Goal: Check status: Check status

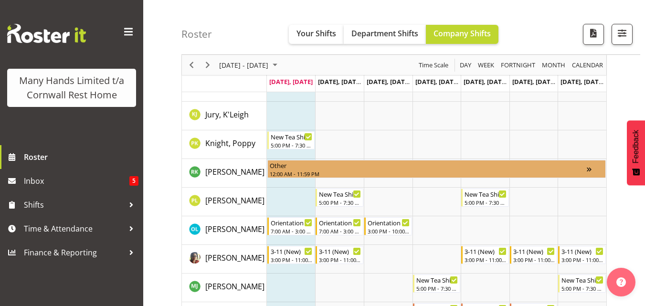
scroll to position [287, 0]
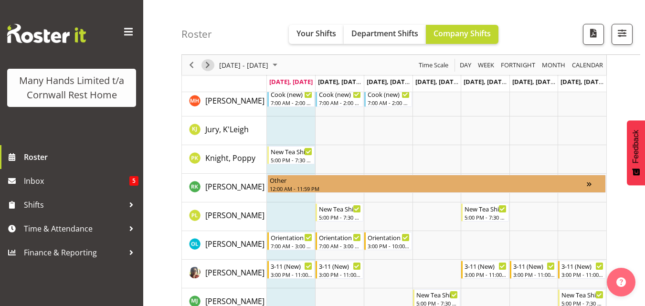
click at [206, 64] on span "Next" at bounding box center [207, 65] width 11 height 12
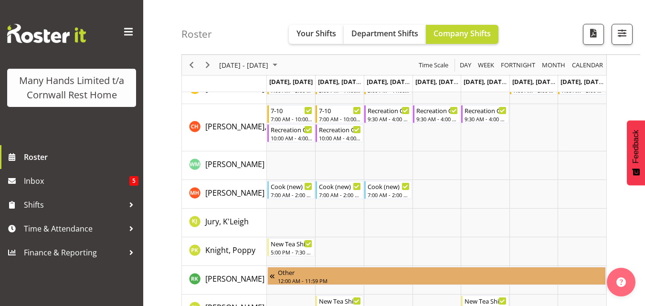
scroll to position [191, 0]
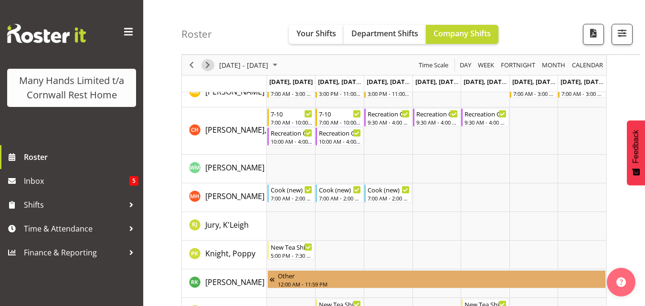
click at [208, 67] on span "Next" at bounding box center [207, 65] width 11 height 12
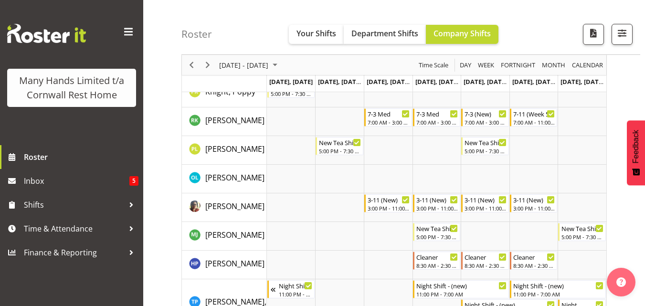
scroll to position [287, 0]
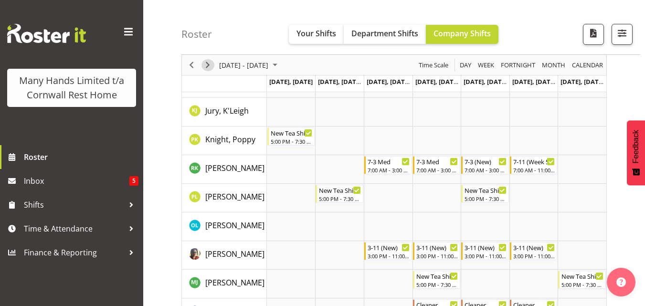
click at [206, 67] on span "Next" at bounding box center [207, 65] width 11 height 12
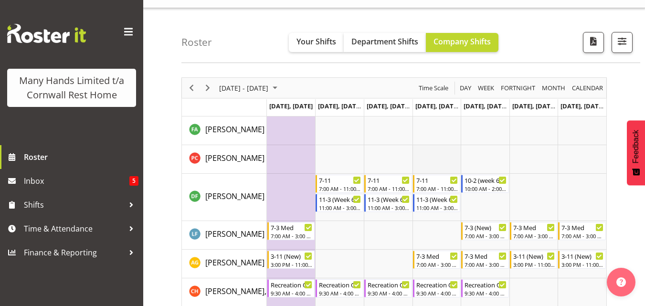
scroll to position [48, 0]
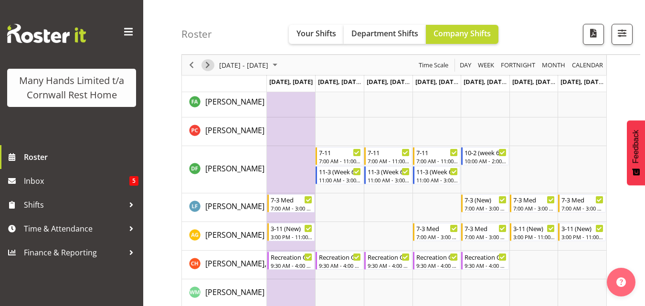
click at [205, 69] on span "Next" at bounding box center [207, 65] width 11 height 12
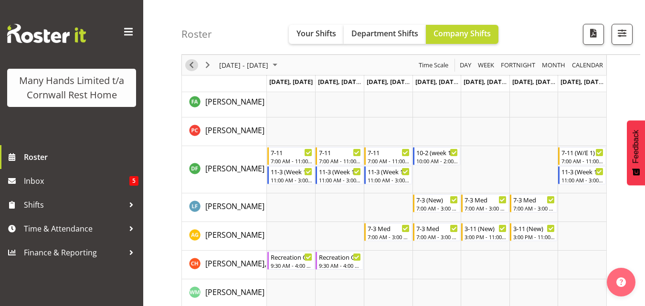
click at [191, 62] on span "Previous" at bounding box center [191, 65] width 11 height 12
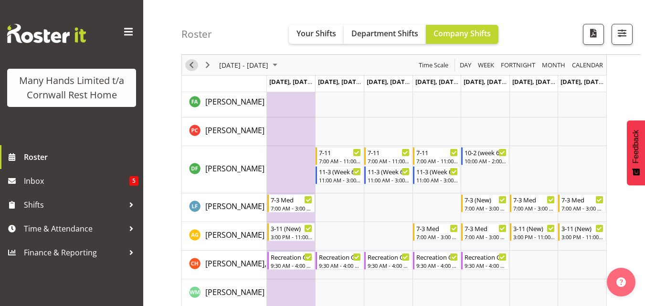
click at [191, 62] on span "Previous" at bounding box center [191, 65] width 11 height 12
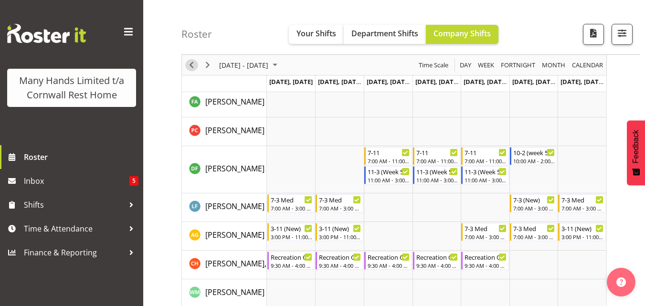
click at [191, 62] on span "Previous" at bounding box center [191, 65] width 11 height 12
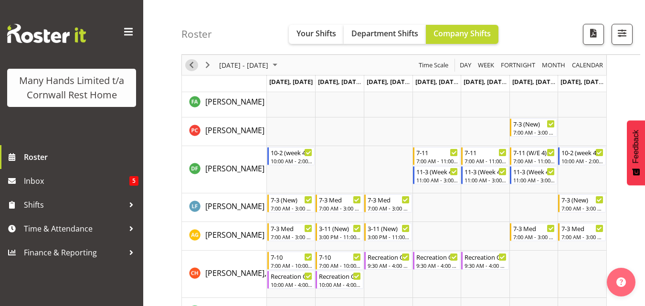
click at [189, 64] on span "Previous" at bounding box center [191, 65] width 11 height 12
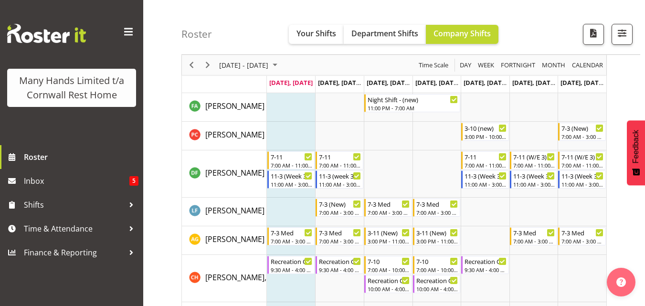
scroll to position [48, 0]
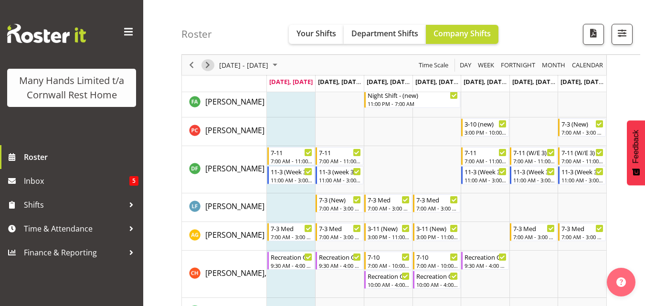
click at [206, 63] on span "Next" at bounding box center [207, 65] width 11 height 12
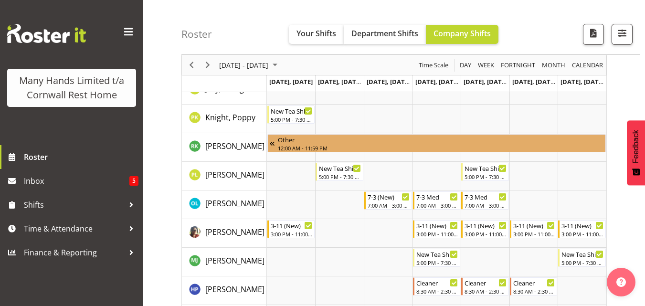
scroll to position [334, 0]
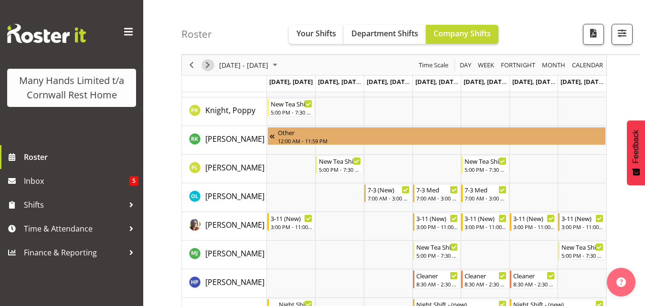
click at [205, 66] on span "Next" at bounding box center [207, 65] width 11 height 12
